Goal: Task Accomplishment & Management: Use online tool/utility

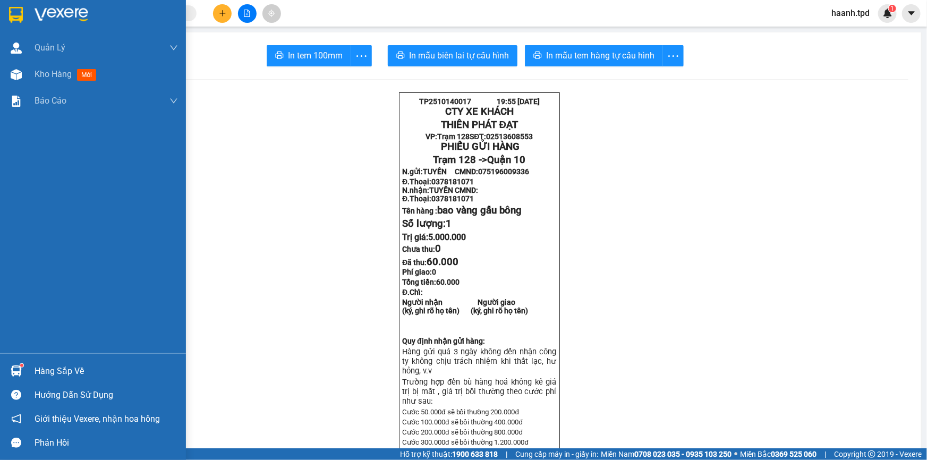
click at [49, 372] on div "Hàng sắp về" at bounding box center [106, 371] width 143 height 16
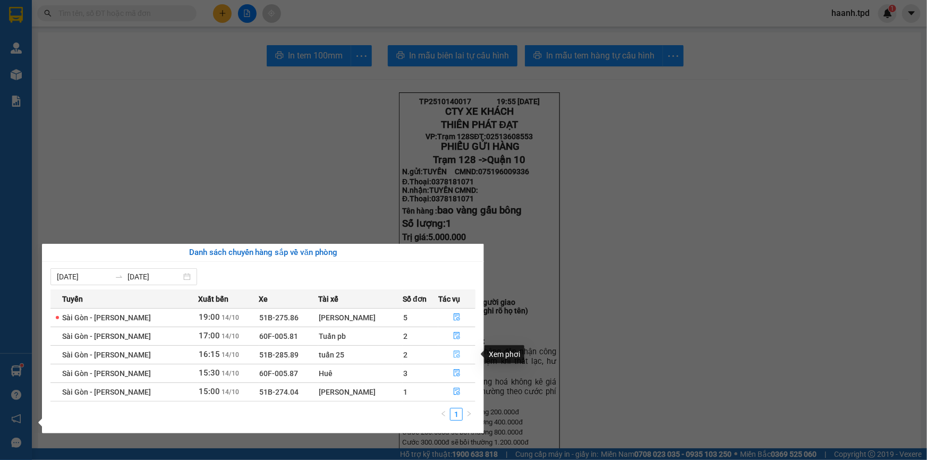
click at [454, 354] on icon "file-done" at bounding box center [457, 354] width 6 height 7
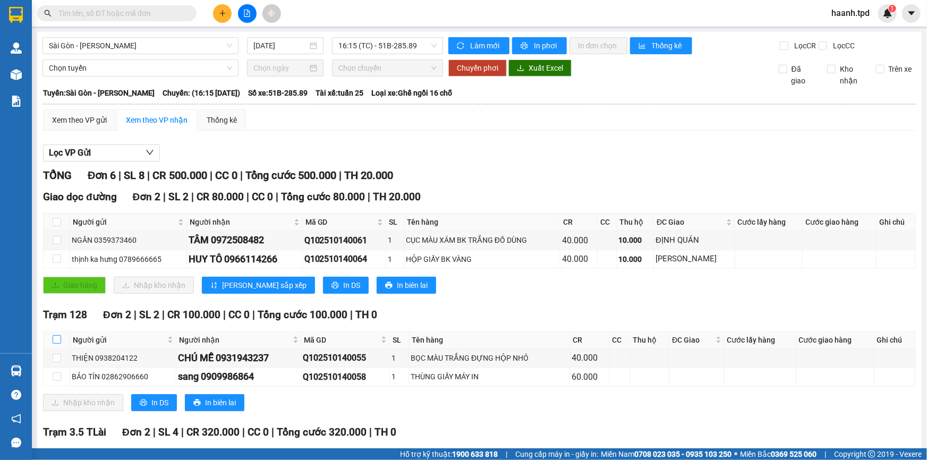
click at [59, 340] on input "checkbox" at bounding box center [57, 339] width 8 height 8
checkbox input "true"
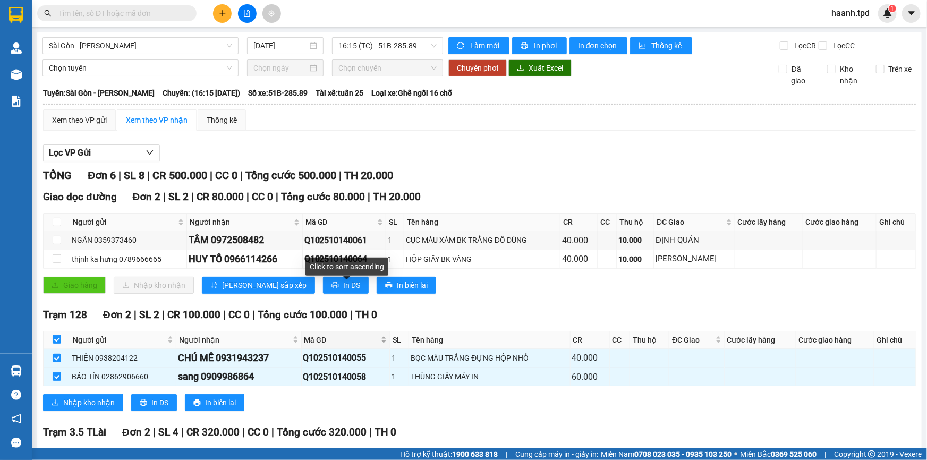
scroll to position [48, 0]
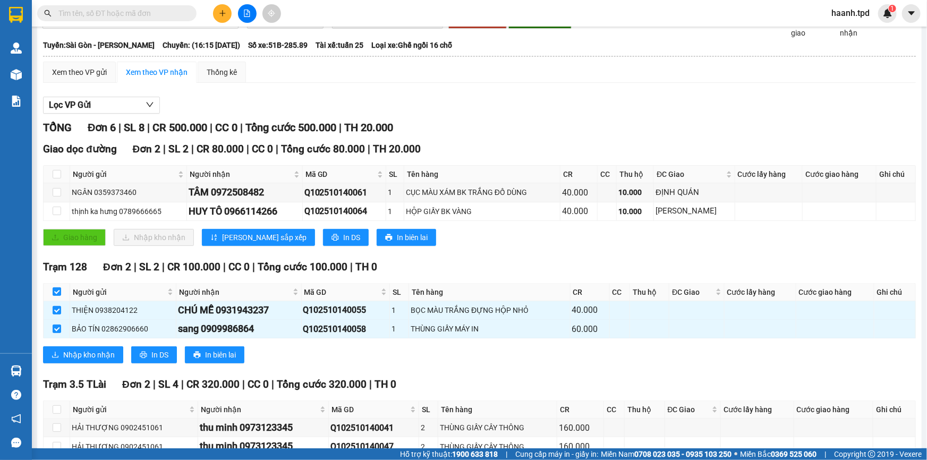
click at [140, 11] on input "text" at bounding box center [120, 13] width 125 height 12
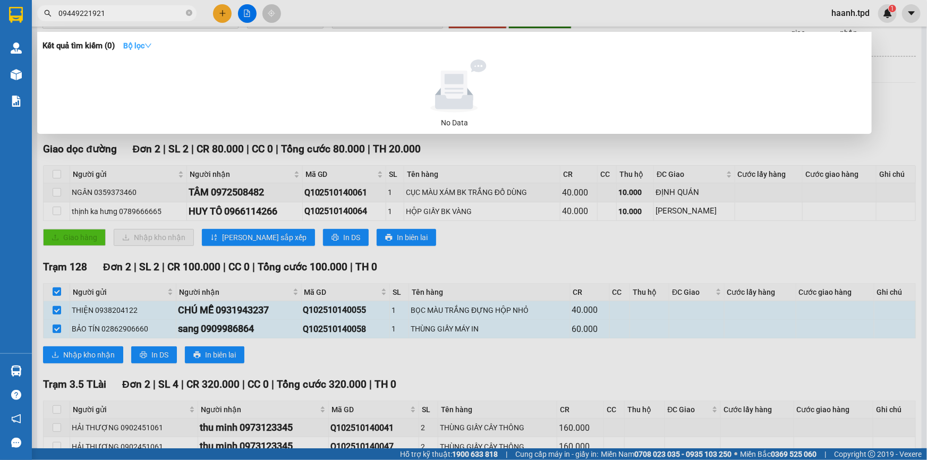
type input "0944922192"
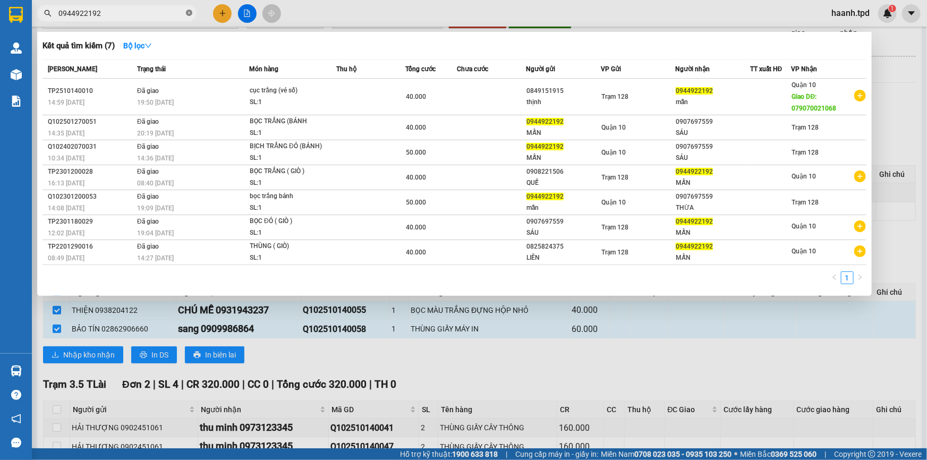
click at [191, 11] on icon "close-circle" at bounding box center [189, 13] width 6 height 6
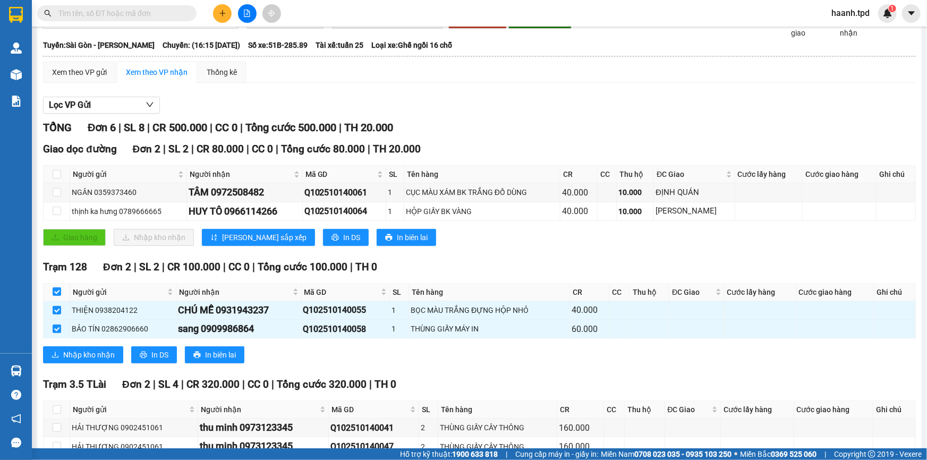
click at [175, 15] on input "text" at bounding box center [120, 13] width 125 height 12
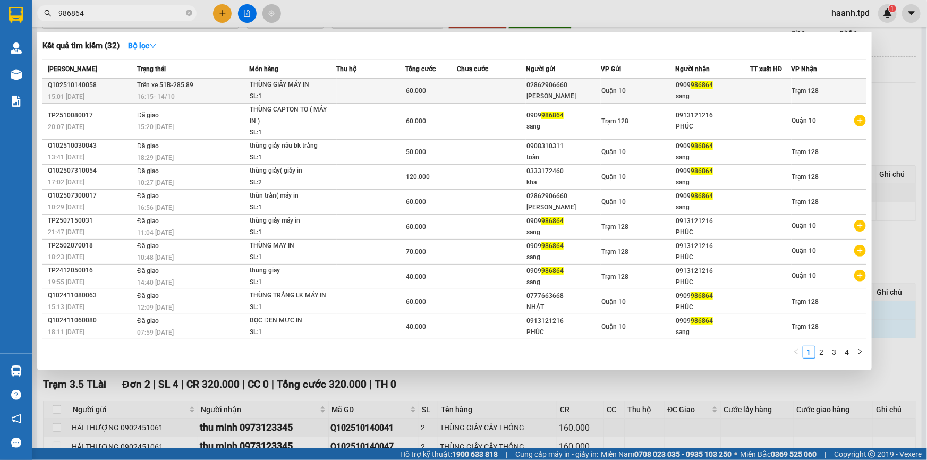
type input "986864"
click at [633, 87] on div "Quận 10" at bounding box center [638, 91] width 74 height 12
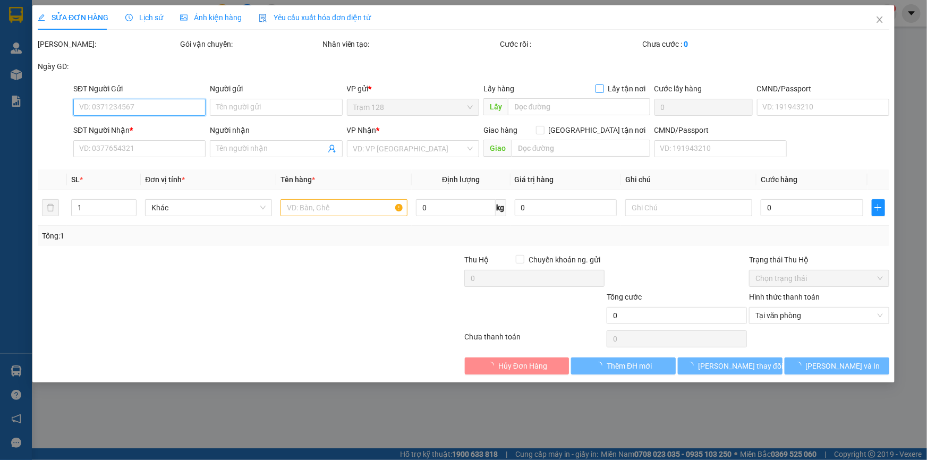
type input "02862906660"
type input "[PERSON_NAME]"
type input "079071014083"
type input "0909986864"
type input "sang"
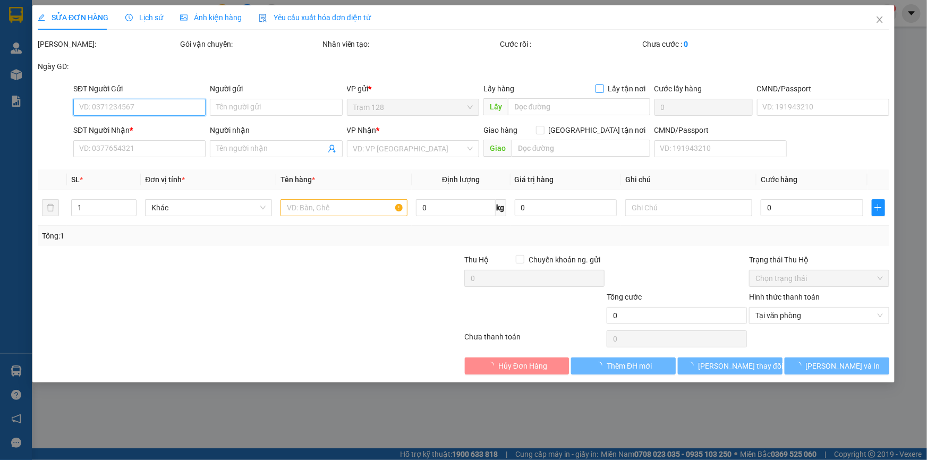
type input "60.000"
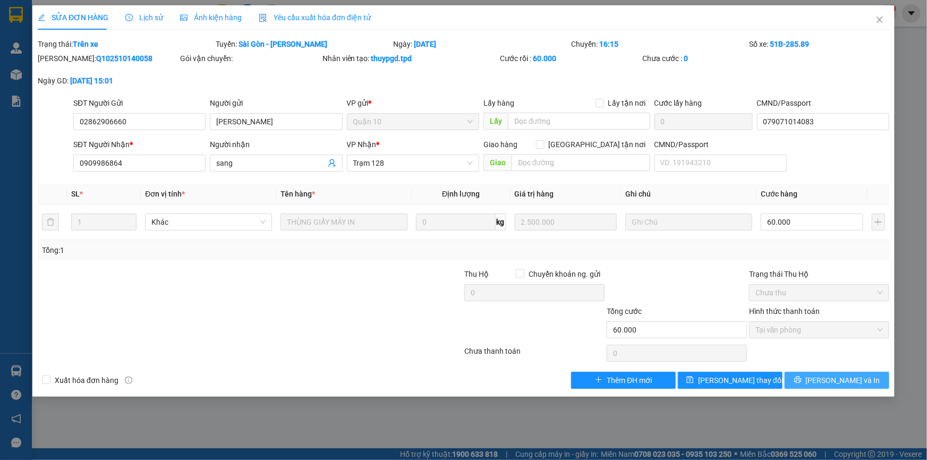
click at [847, 382] on span "[PERSON_NAME] và In" at bounding box center [843, 380] width 74 height 12
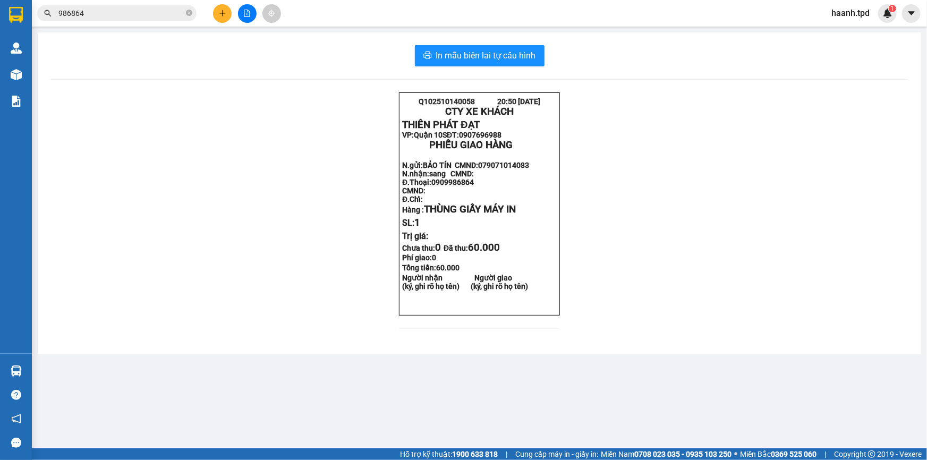
click at [135, 120] on div "Q102510140058 20:50 [DATE] CTY XE KHÁCH THIÊN PHÁT ĐẠT VP: Quận 10 SĐT: 090769…" at bounding box center [479, 216] width 858 height 249
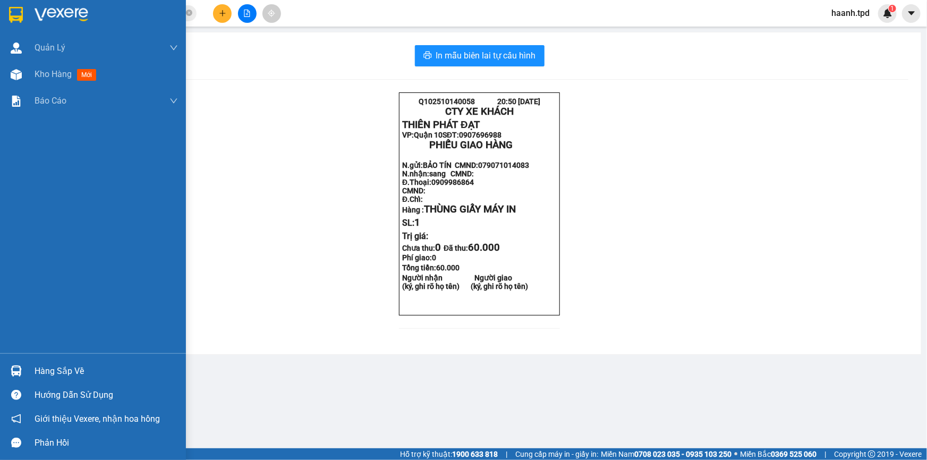
click at [23, 368] on div at bounding box center [16, 371] width 19 height 19
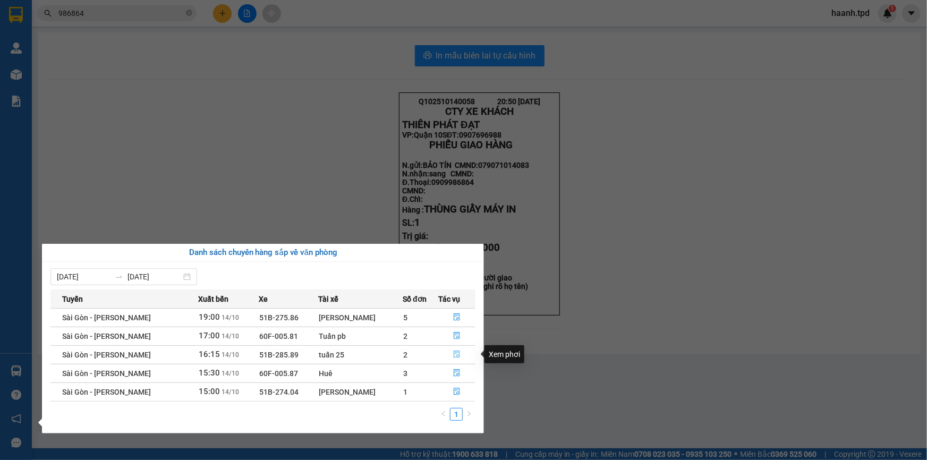
click at [455, 355] on icon "file-done" at bounding box center [457, 354] width 6 height 7
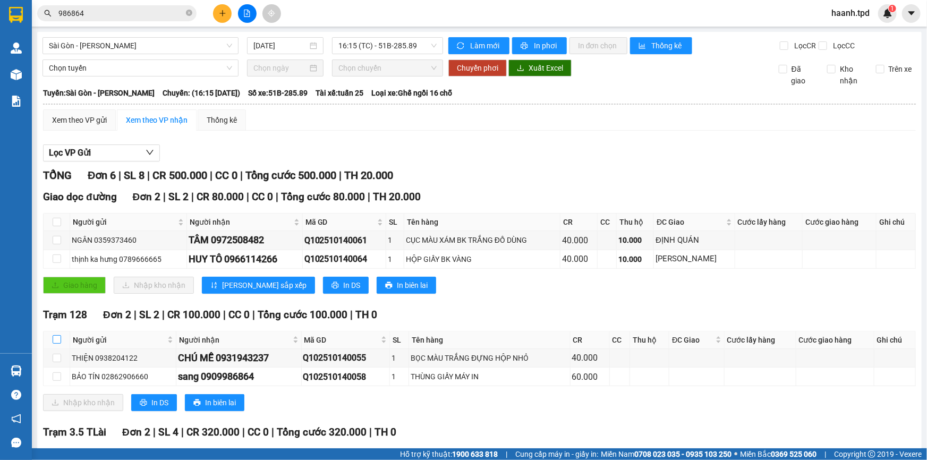
click at [53, 337] on input "checkbox" at bounding box center [57, 339] width 8 height 8
checkbox input "true"
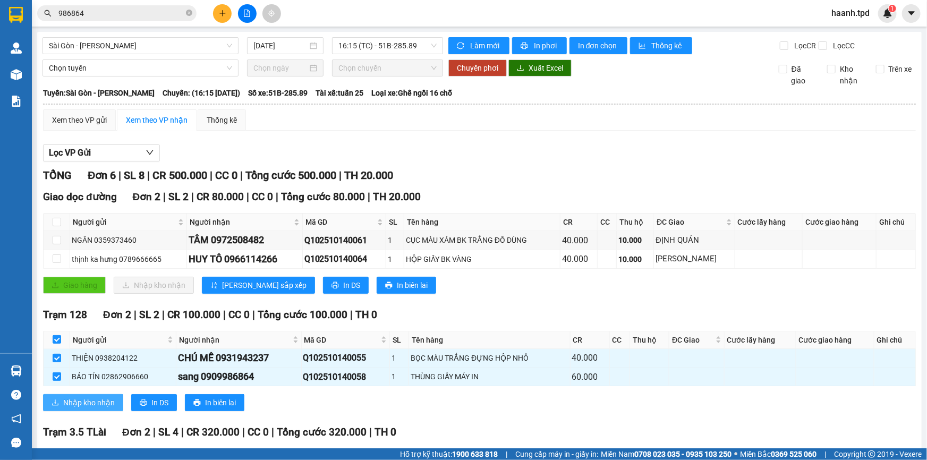
click at [110, 403] on span "Nhập kho nhận" at bounding box center [89, 403] width 52 height 12
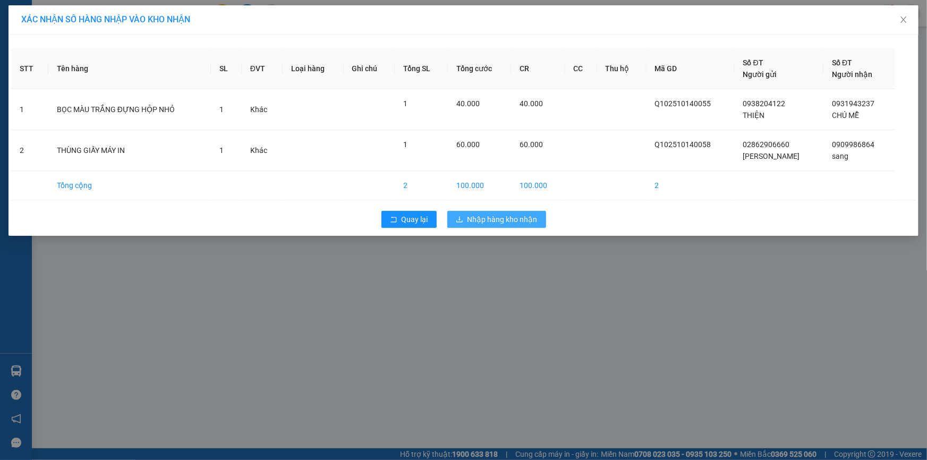
click at [504, 215] on span "Nhập hàng kho nhận" at bounding box center [502, 220] width 70 height 12
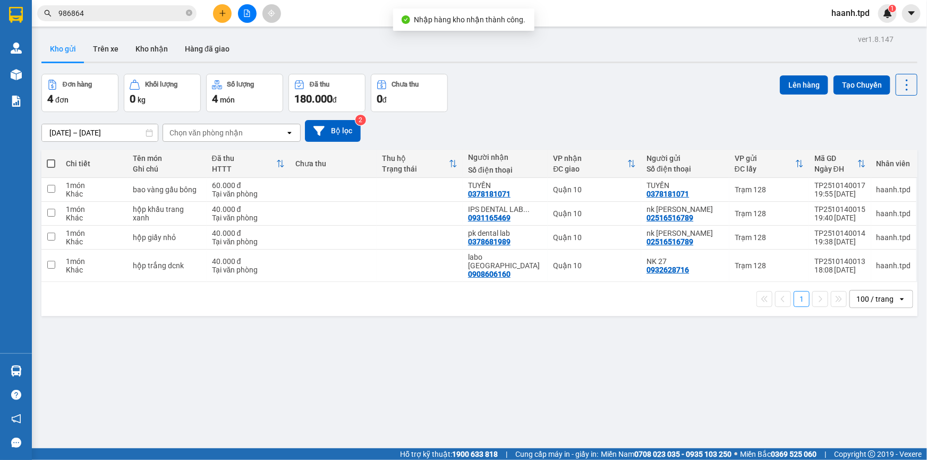
click at [155, 11] on input "986864" at bounding box center [120, 13] width 125 height 12
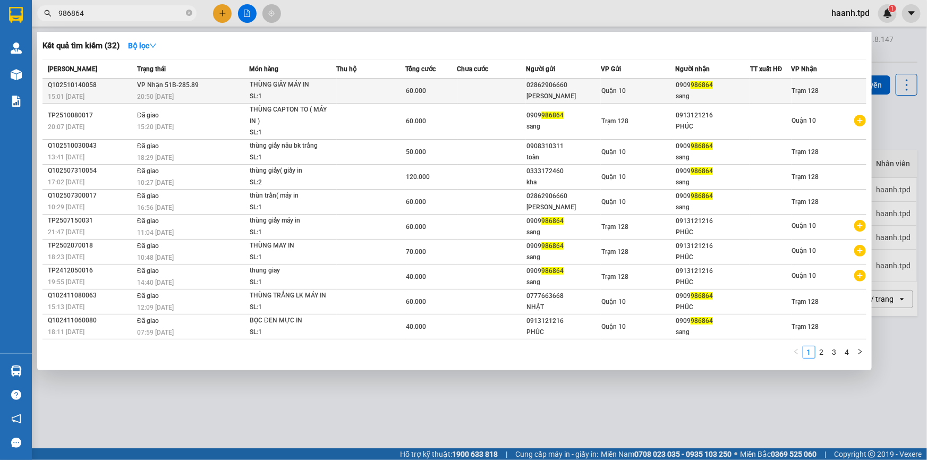
click at [482, 95] on td at bounding box center [491, 91] width 69 height 25
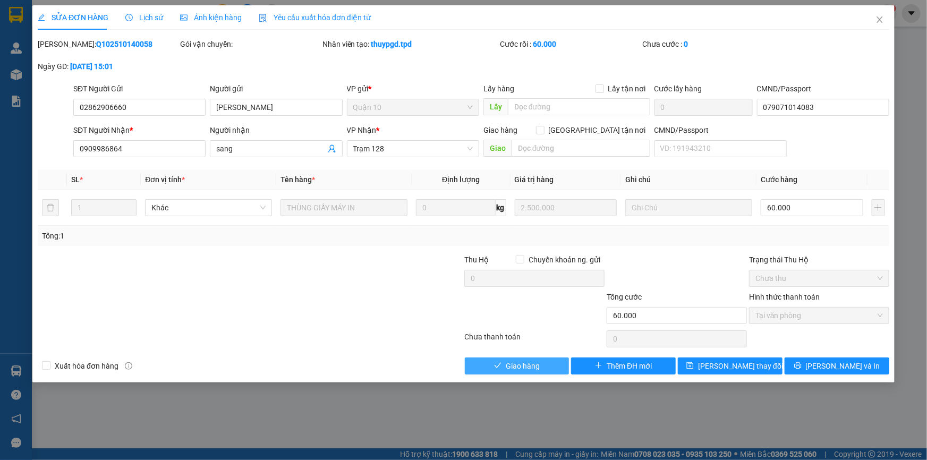
click at [528, 368] on span "Giao hàng" at bounding box center [523, 366] width 34 height 12
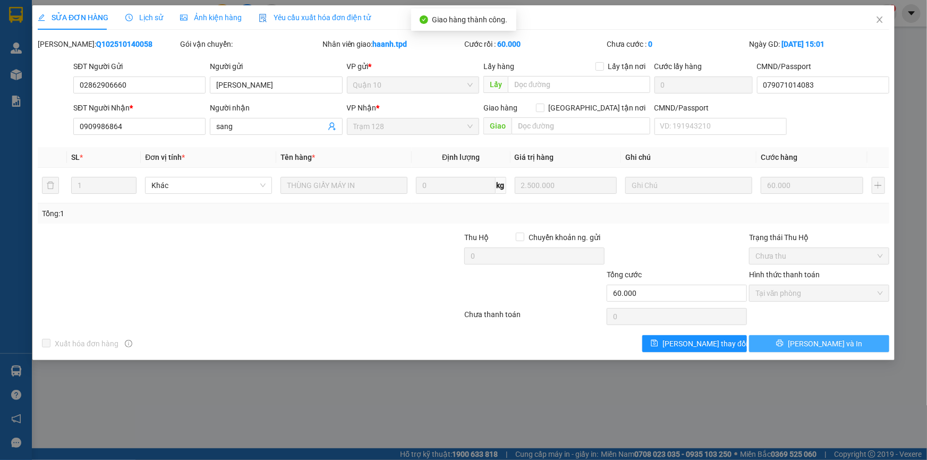
click at [834, 345] on span "[PERSON_NAME] và In" at bounding box center [825, 344] width 74 height 12
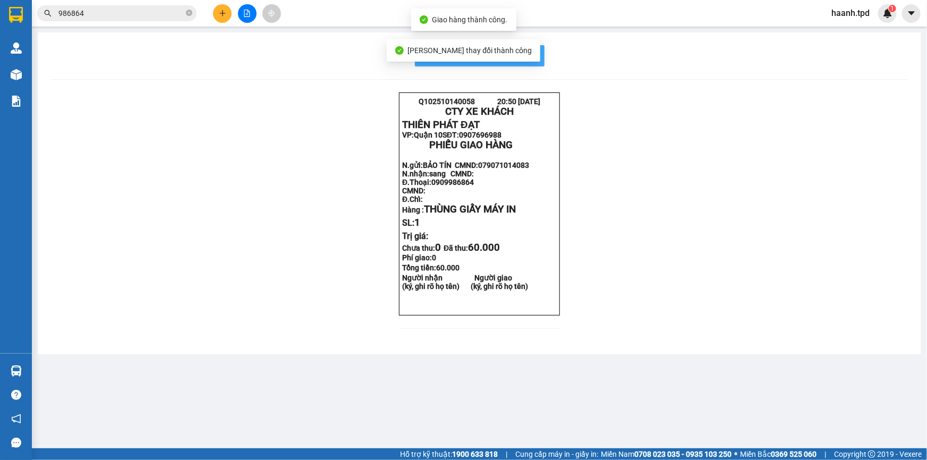
click at [535, 50] on span "In mẫu biên lai tự cấu hình" at bounding box center [486, 55] width 100 height 13
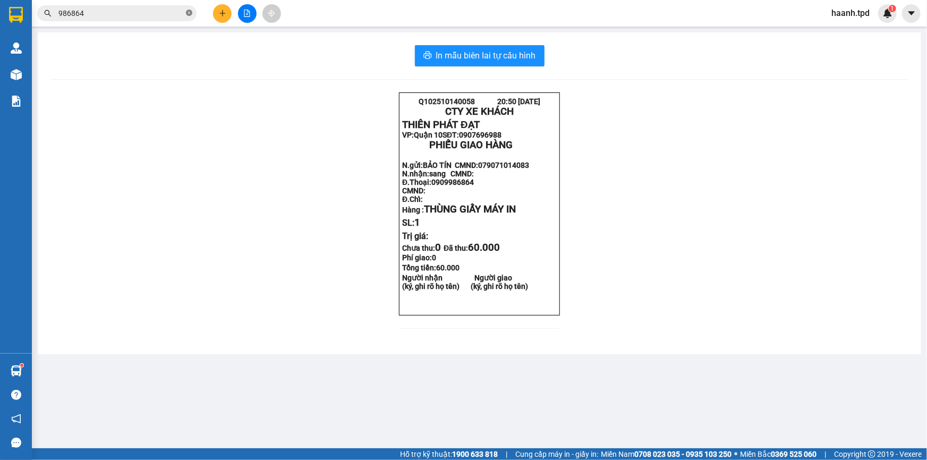
click at [191, 11] on icon "close-circle" at bounding box center [189, 13] width 6 height 6
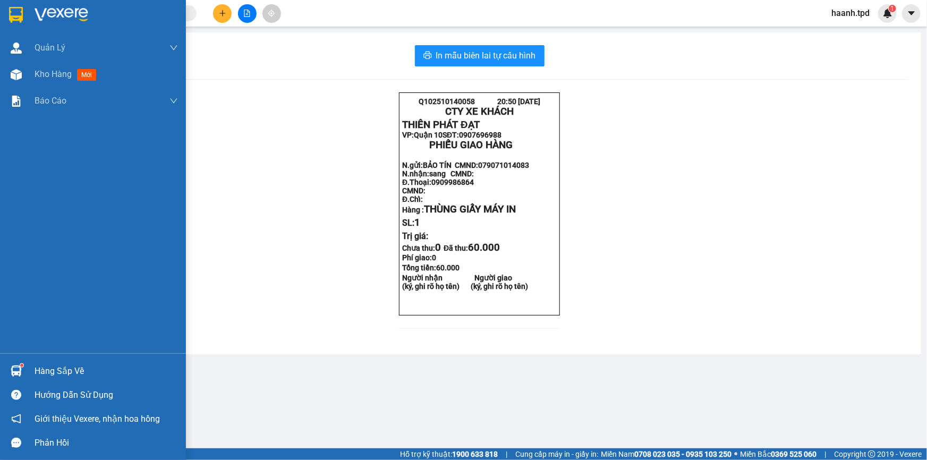
click at [57, 370] on div "Hàng sắp về" at bounding box center [106, 371] width 143 height 16
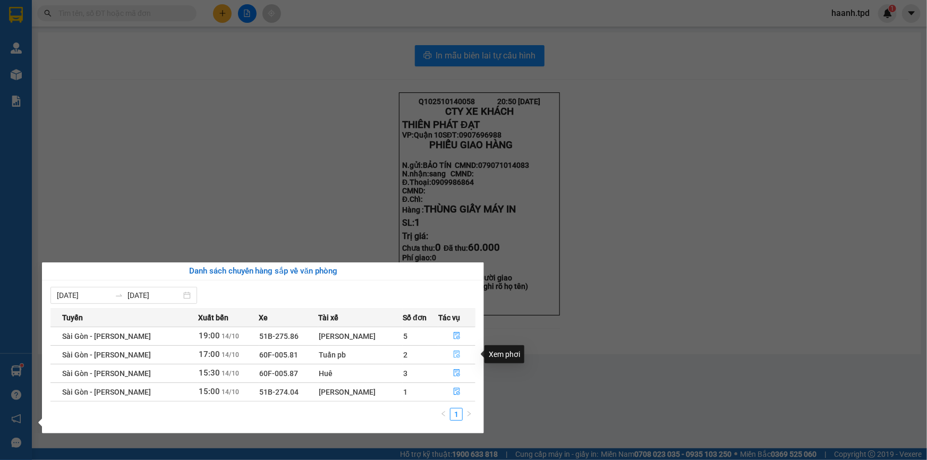
click at [453, 355] on icon "file-done" at bounding box center [456, 354] width 7 height 7
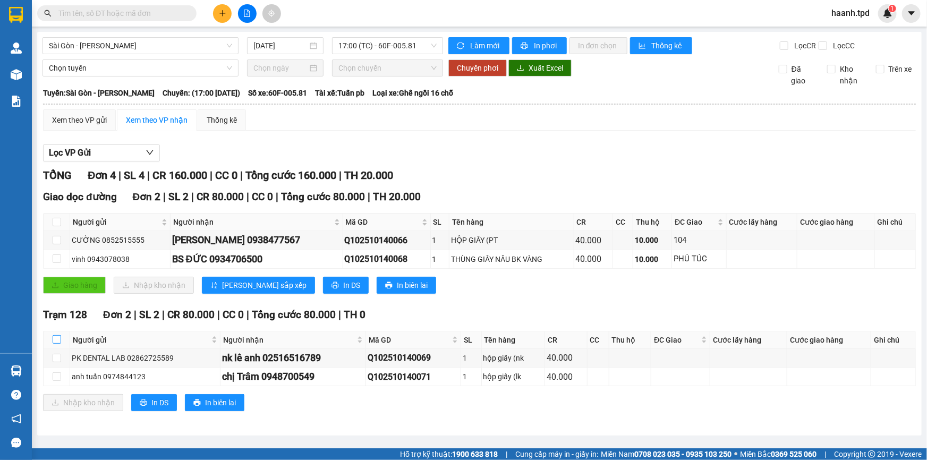
click at [54, 340] on input "checkbox" at bounding box center [57, 339] width 8 height 8
checkbox input "true"
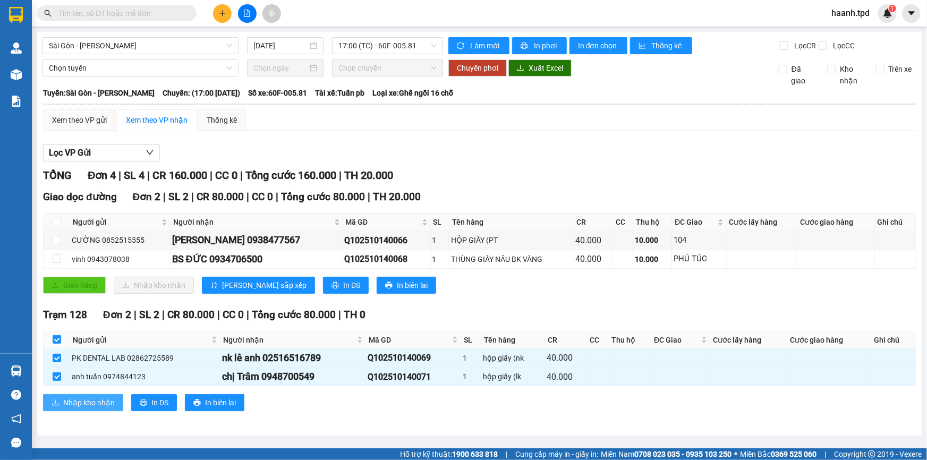
click at [80, 398] on span "Nhập kho nhận" at bounding box center [89, 403] width 52 height 12
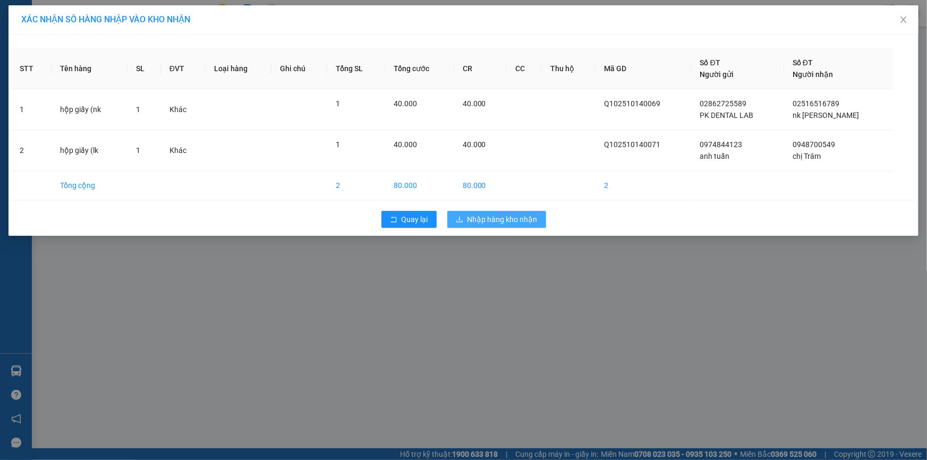
click at [518, 214] on span "Nhập hàng kho nhận" at bounding box center [502, 220] width 70 height 12
